Goal: Transaction & Acquisition: Purchase product/service

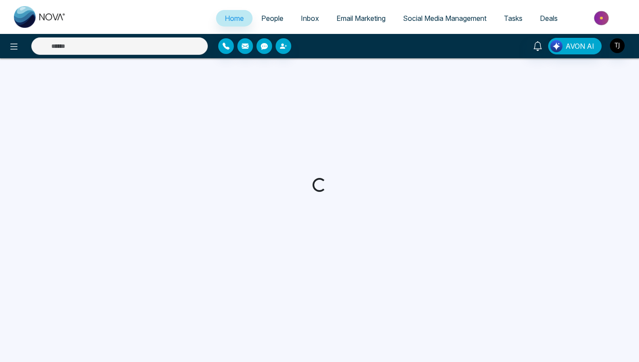
select select "*"
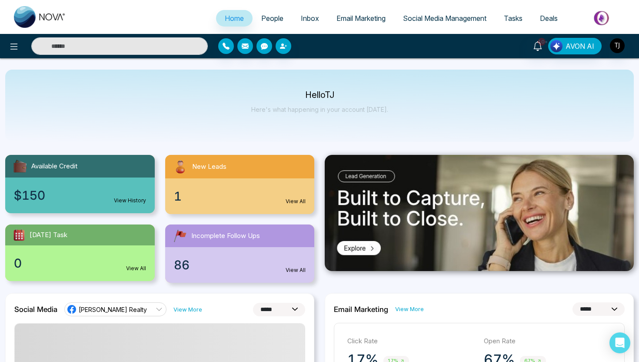
click at [608, 19] on img at bounding box center [602, 18] width 63 height 20
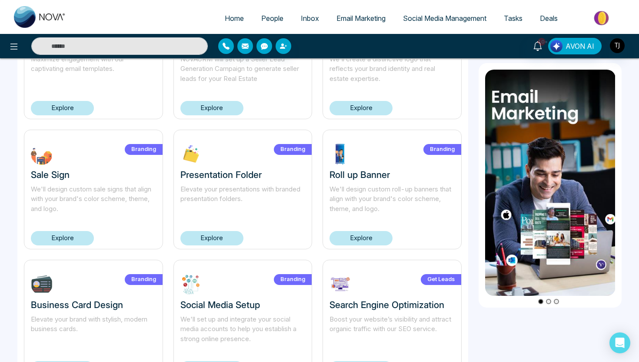
scroll to position [550, 0]
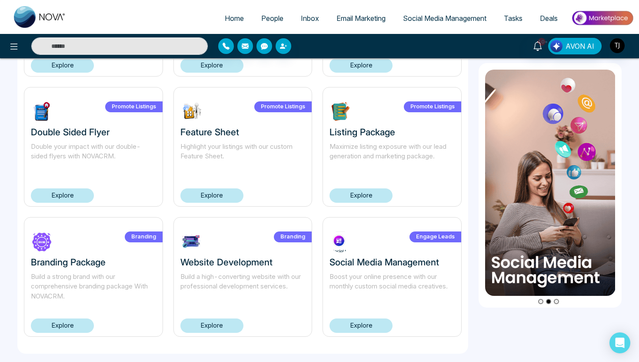
click at [375, 321] on link "Explore" at bounding box center [360, 325] width 63 height 14
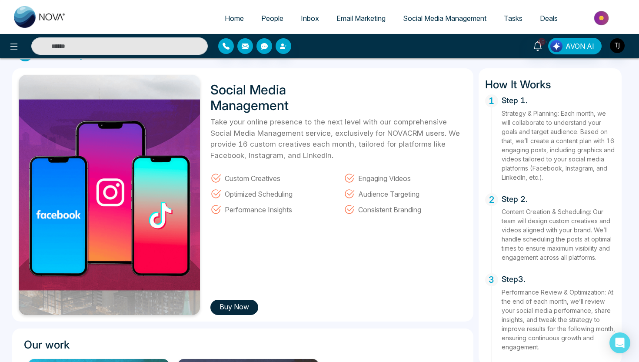
scroll to position [25, 0]
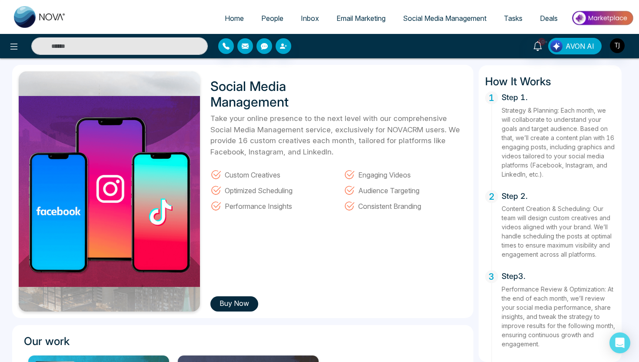
click at [244, 305] on button "Buy Now" at bounding box center [234, 303] width 48 height 15
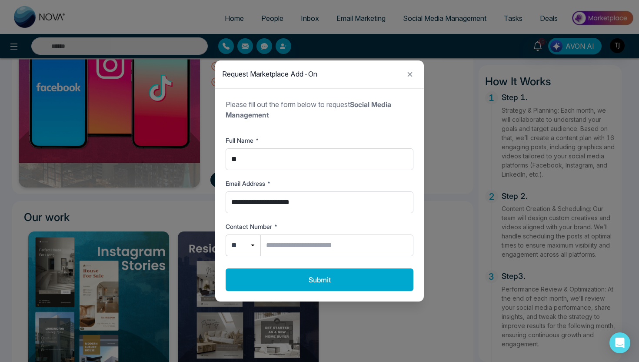
scroll to position [150, 0]
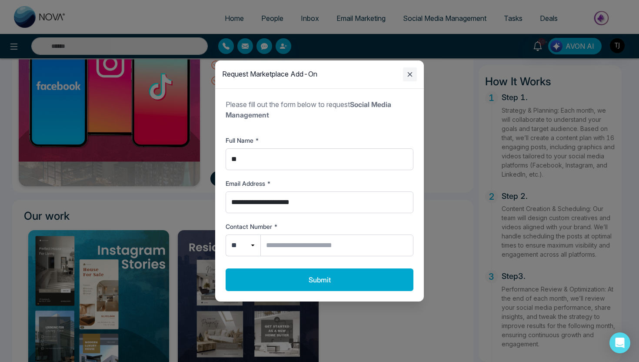
click at [409, 73] on icon "Close modal" at bounding box center [410, 74] width 10 height 10
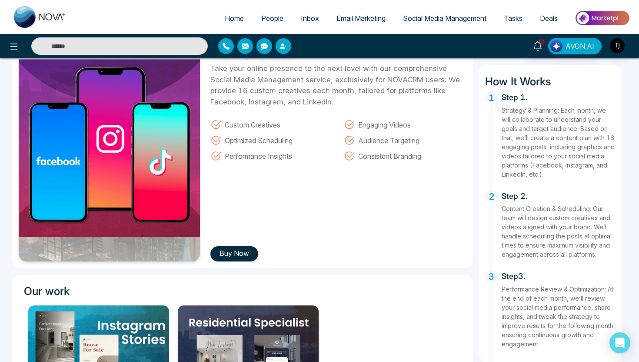
scroll to position [0, 0]
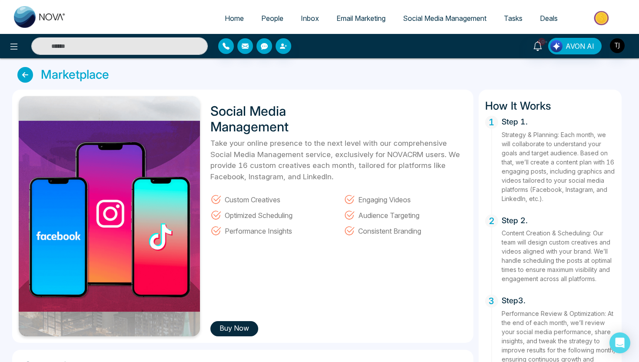
click at [27, 82] on icon at bounding box center [25, 75] width 16 height 16
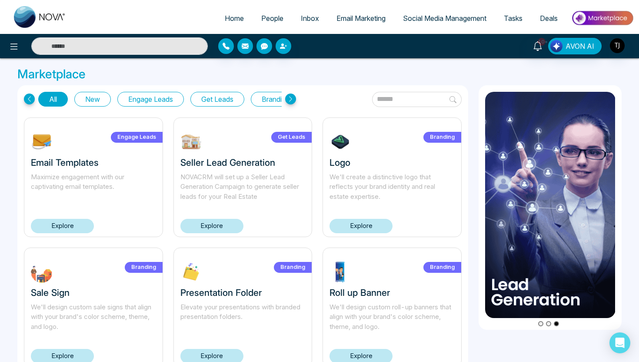
click at [591, 19] on img at bounding box center [602, 18] width 63 height 20
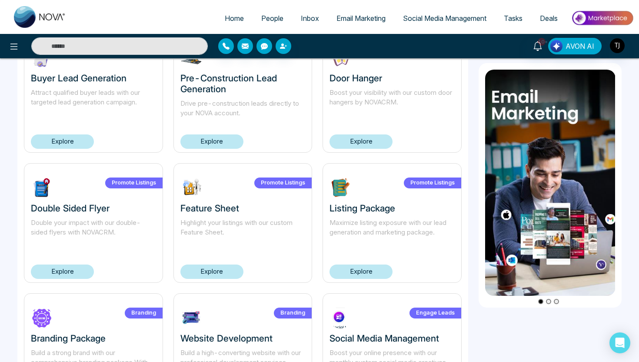
scroll to position [550, 0]
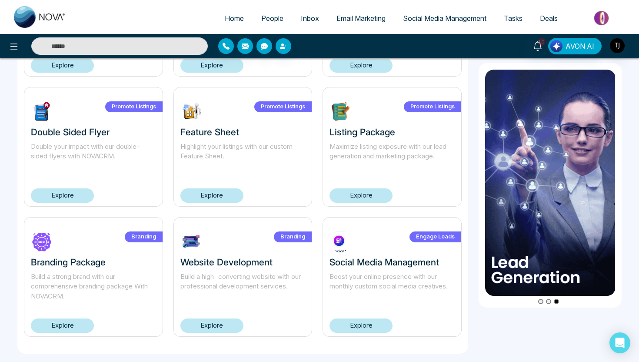
click at [369, 323] on link "Explore" at bounding box center [360, 325] width 63 height 14
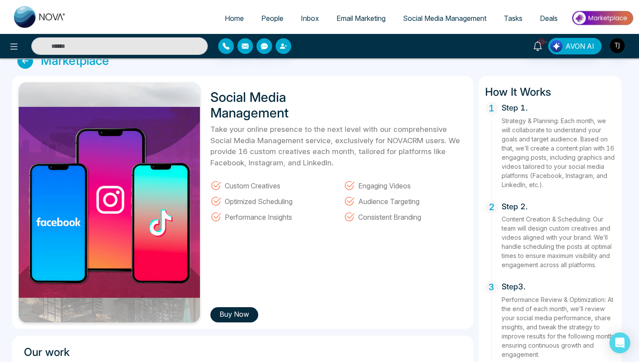
scroll to position [18, 0]
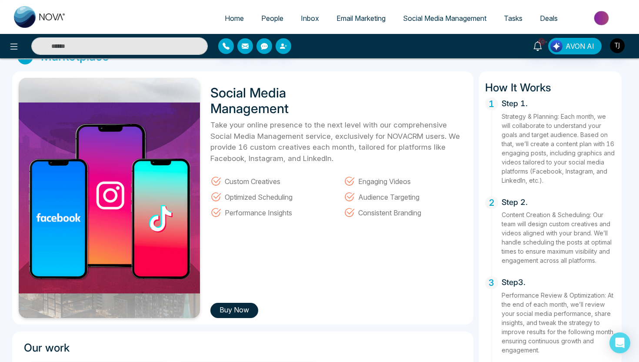
click at [244, 310] on button "Buy Now" at bounding box center [234, 309] width 48 height 15
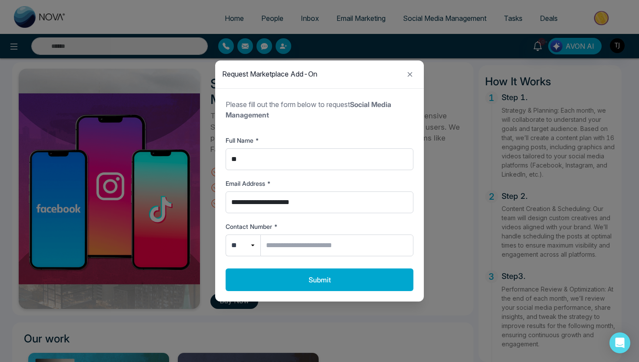
scroll to position [28, 0]
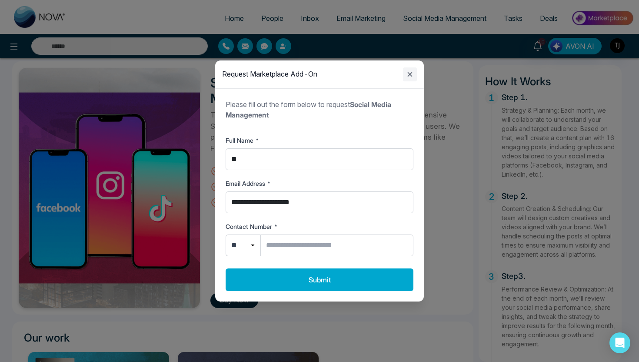
click at [411, 77] on icon "Close modal" at bounding box center [410, 74] width 10 height 10
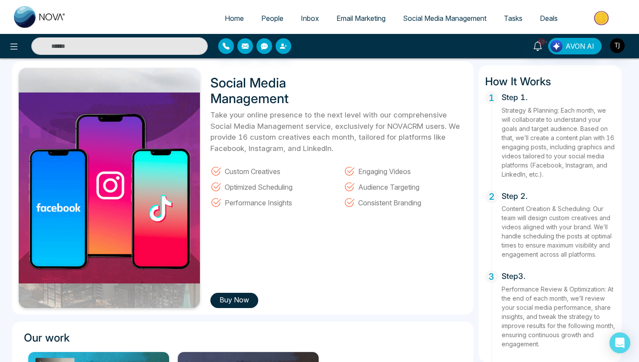
click at [358, 17] on span "Email Marketing" at bounding box center [360, 18] width 49 height 9
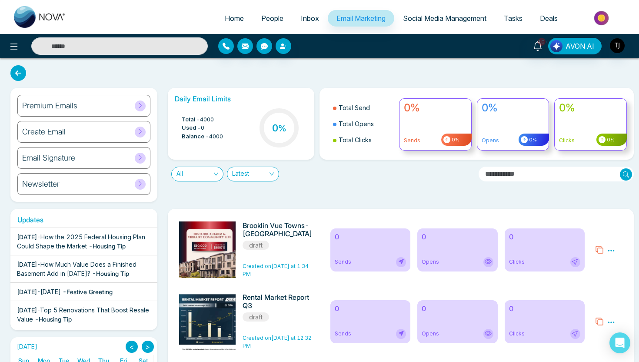
click at [112, 123] on div "Create Email" at bounding box center [83, 132] width 133 height 22
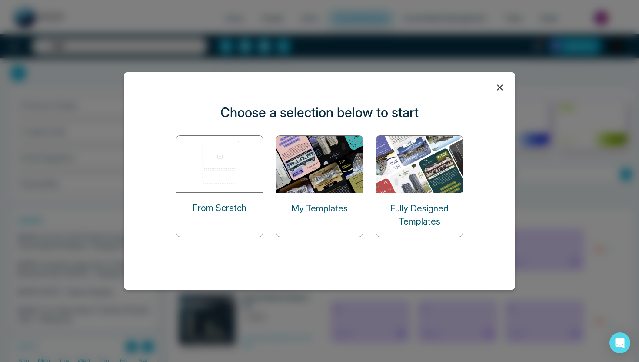
click at [329, 184] on img at bounding box center [319, 164] width 87 height 57
